Goal: Task Accomplishment & Management: Use online tool/utility

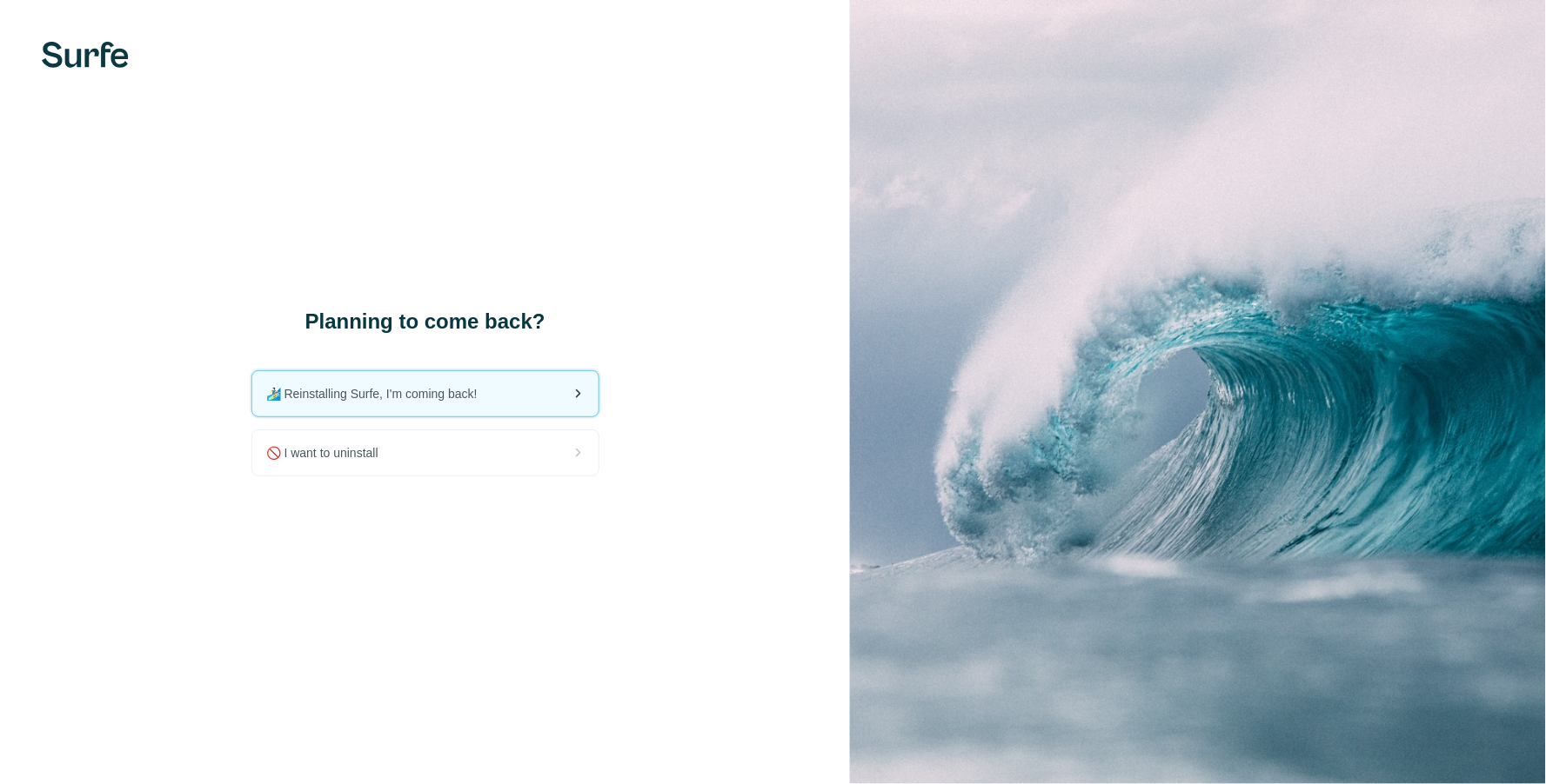
click at [452, 403] on div "🏄🏻‍♂️ Reinstalling Surfe, I'm coming back!" at bounding box center [425, 393] width 346 height 45
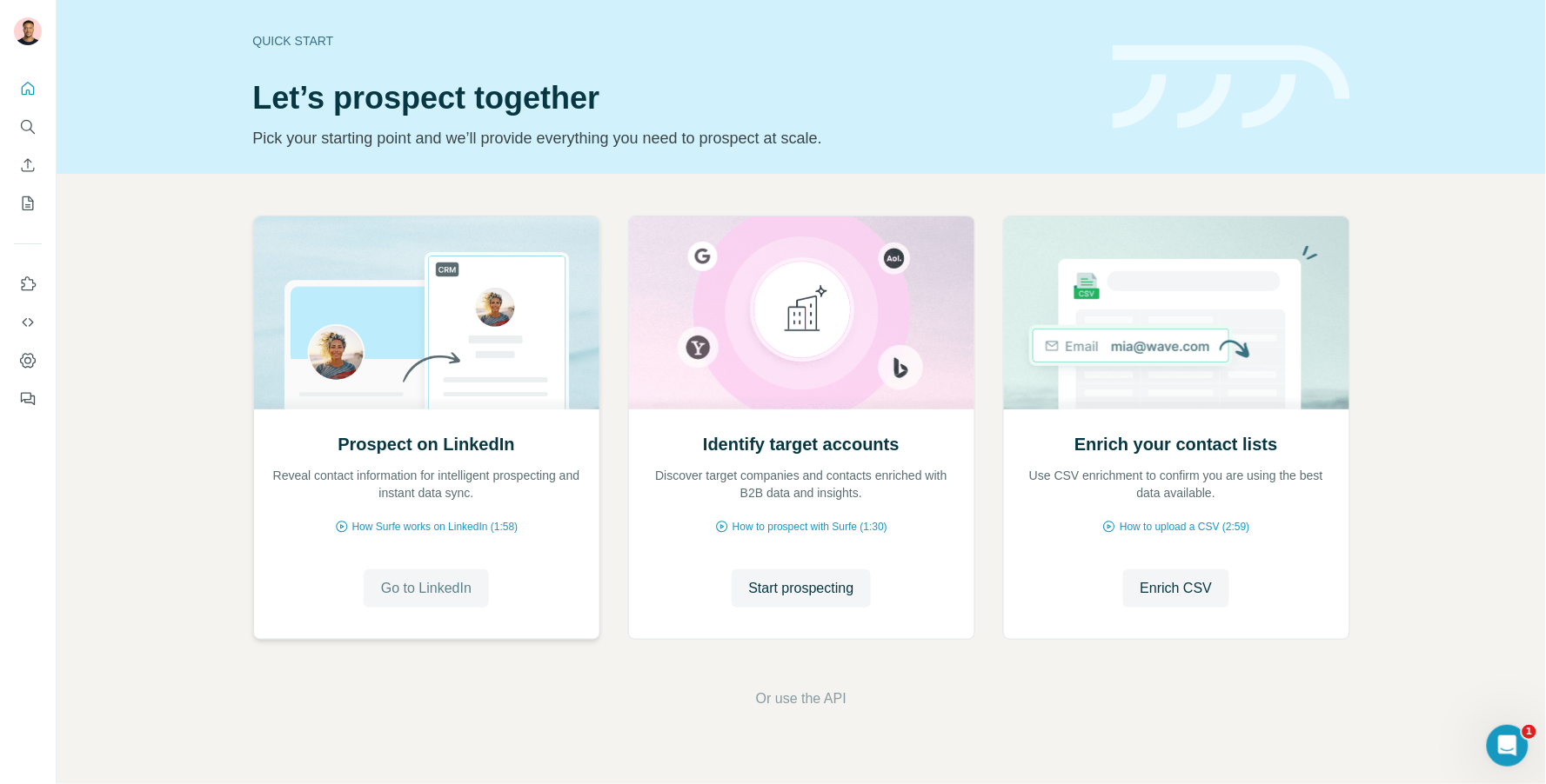
click at [426, 597] on span "Go to LinkedIn" at bounding box center [426, 588] width 90 height 21
